Goal: Task Accomplishment & Management: Manage account settings

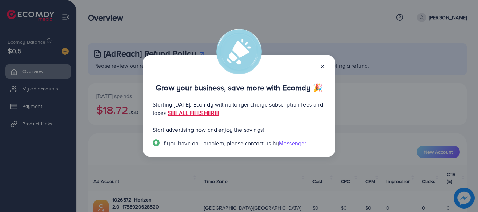
click at [322, 68] on icon at bounding box center [323, 67] width 6 height 6
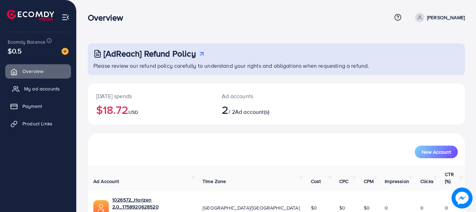
click at [43, 92] on span "My ad accounts" at bounding box center [42, 88] width 36 height 7
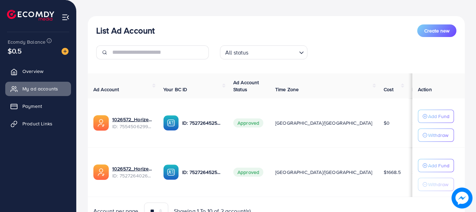
scroll to position [103, 0]
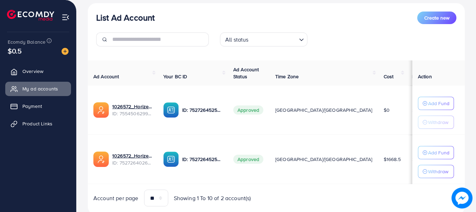
scroll to position [103, 0]
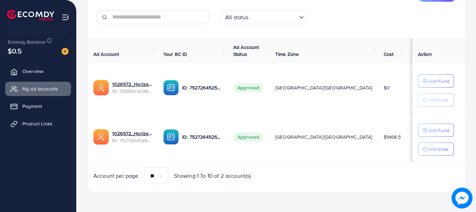
click at [406, 136] on td "$43" at bounding box center [421, 137] width 30 height 49
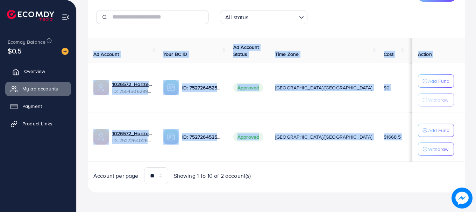
click at [45, 77] on link "Overview" at bounding box center [38, 71] width 66 height 14
